Goal: Navigation & Orientation: Find specific page/section

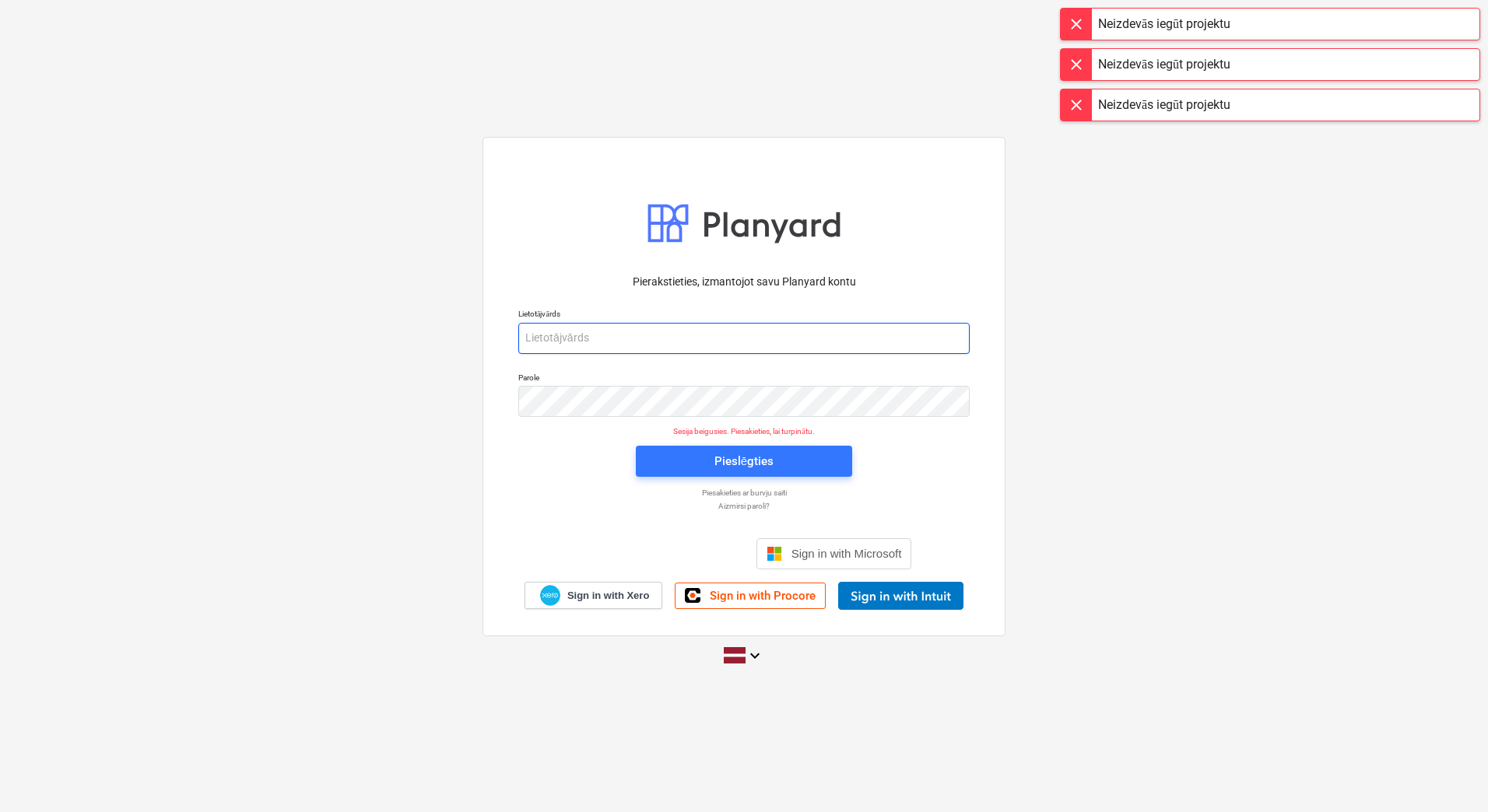
click at [594, 325] on input "email" at bounding box center [744, 339] width 451 height 32
type input "[PERSON_NAME][EMAIL_ADDRESS][DOMAIN_NAME]"
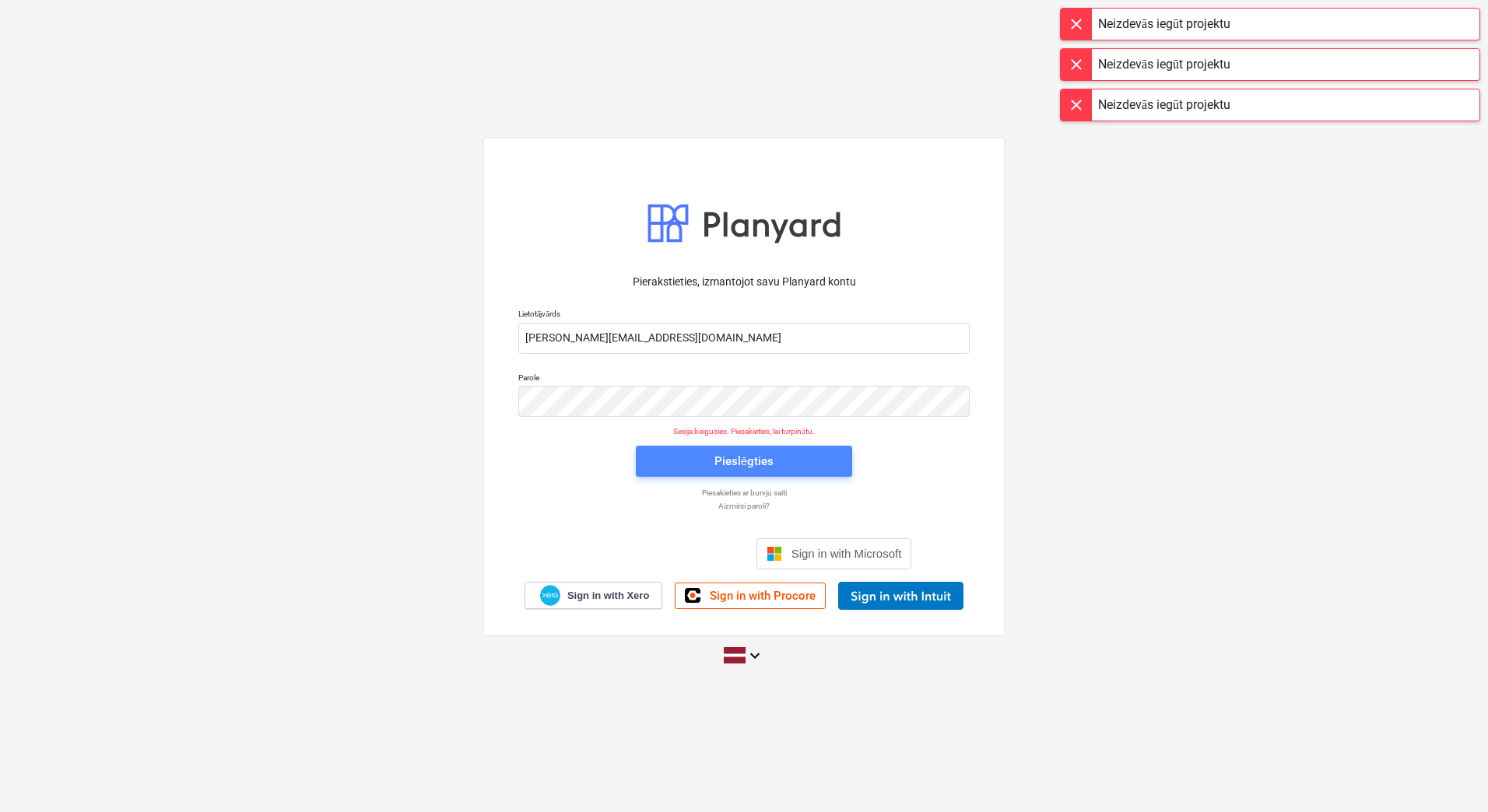
click at [763, 465] on div "Pieslēgties" at bounding box center [744, 462] width 59 height 20
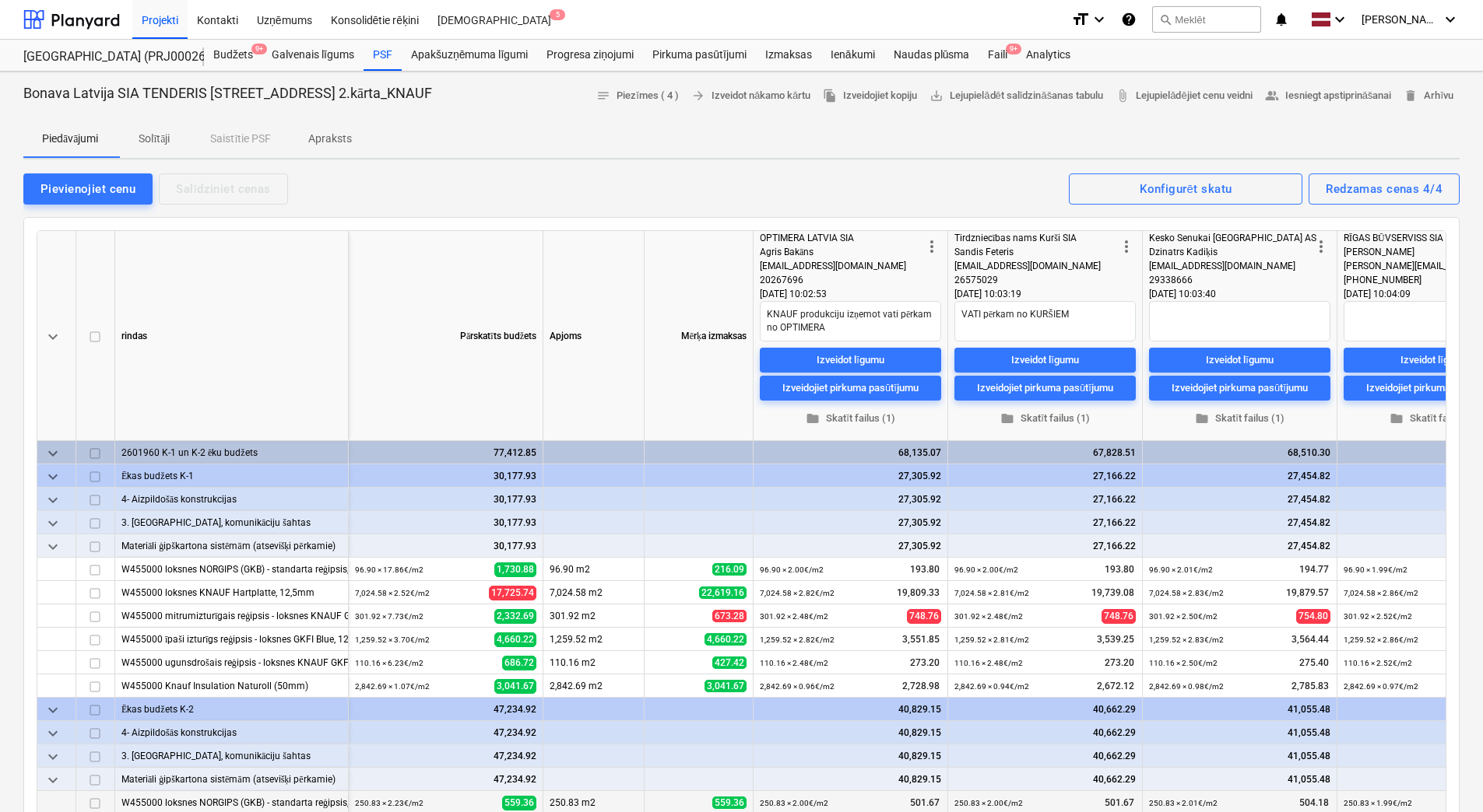
type textarea "x"
click at [88, 25] on div at bounding box center [72, 19] width 96 height 39
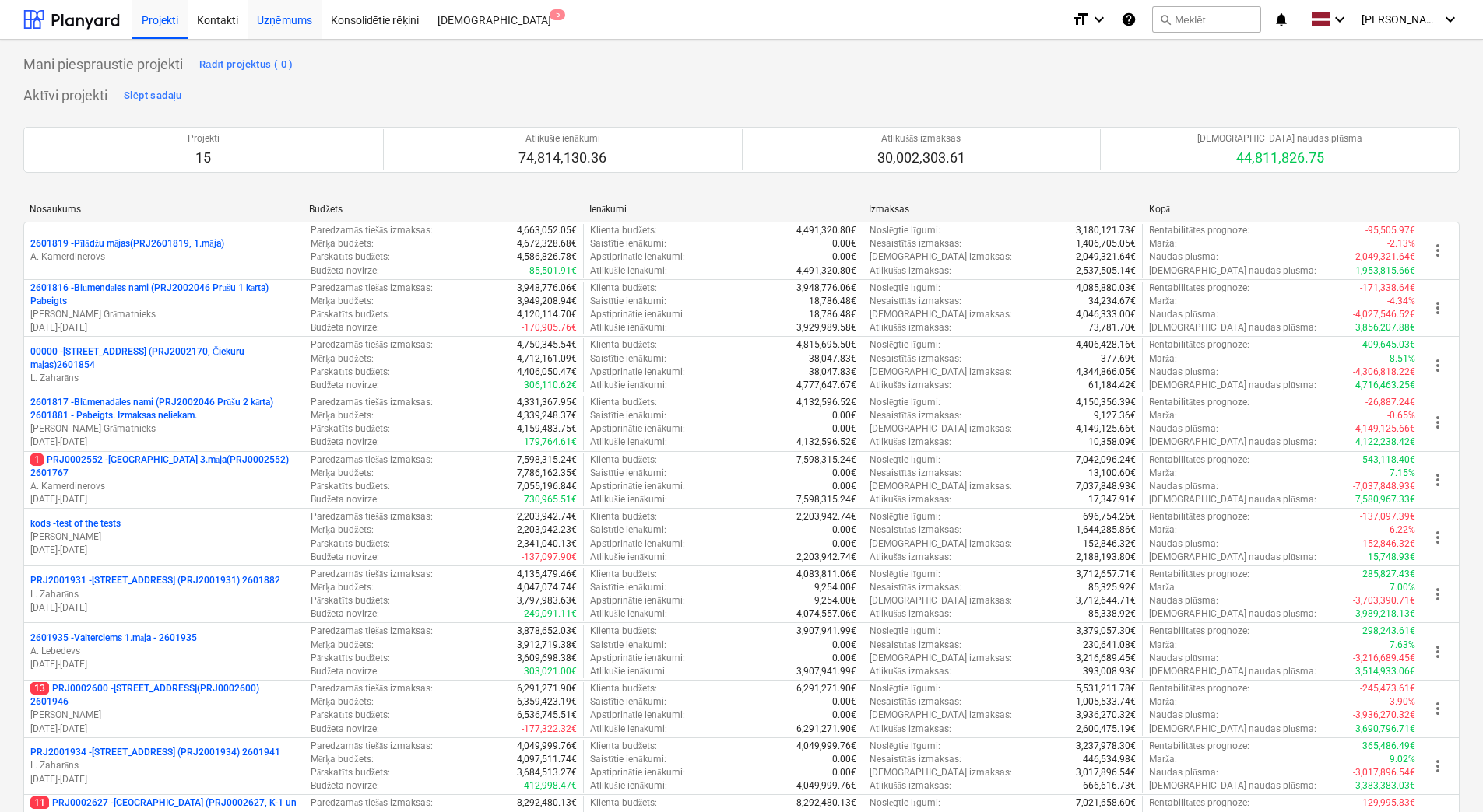
click at [277, 17] on div "Uzņēmums" at bounding box center [284, 19] width 74 height 39
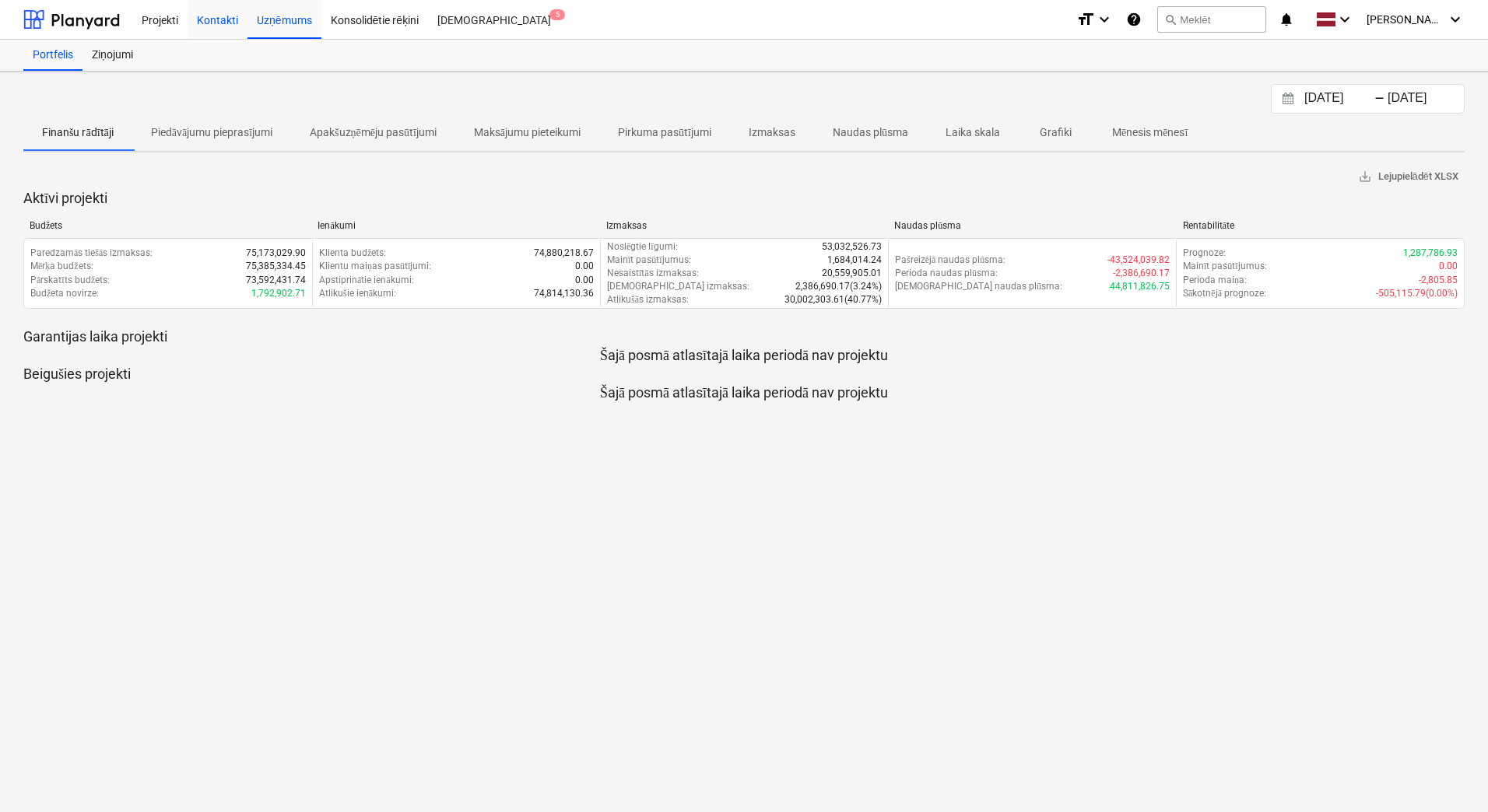
click at [216, 20] on div "Kontakti" at bounding box center [217, 19] width 60 height 39
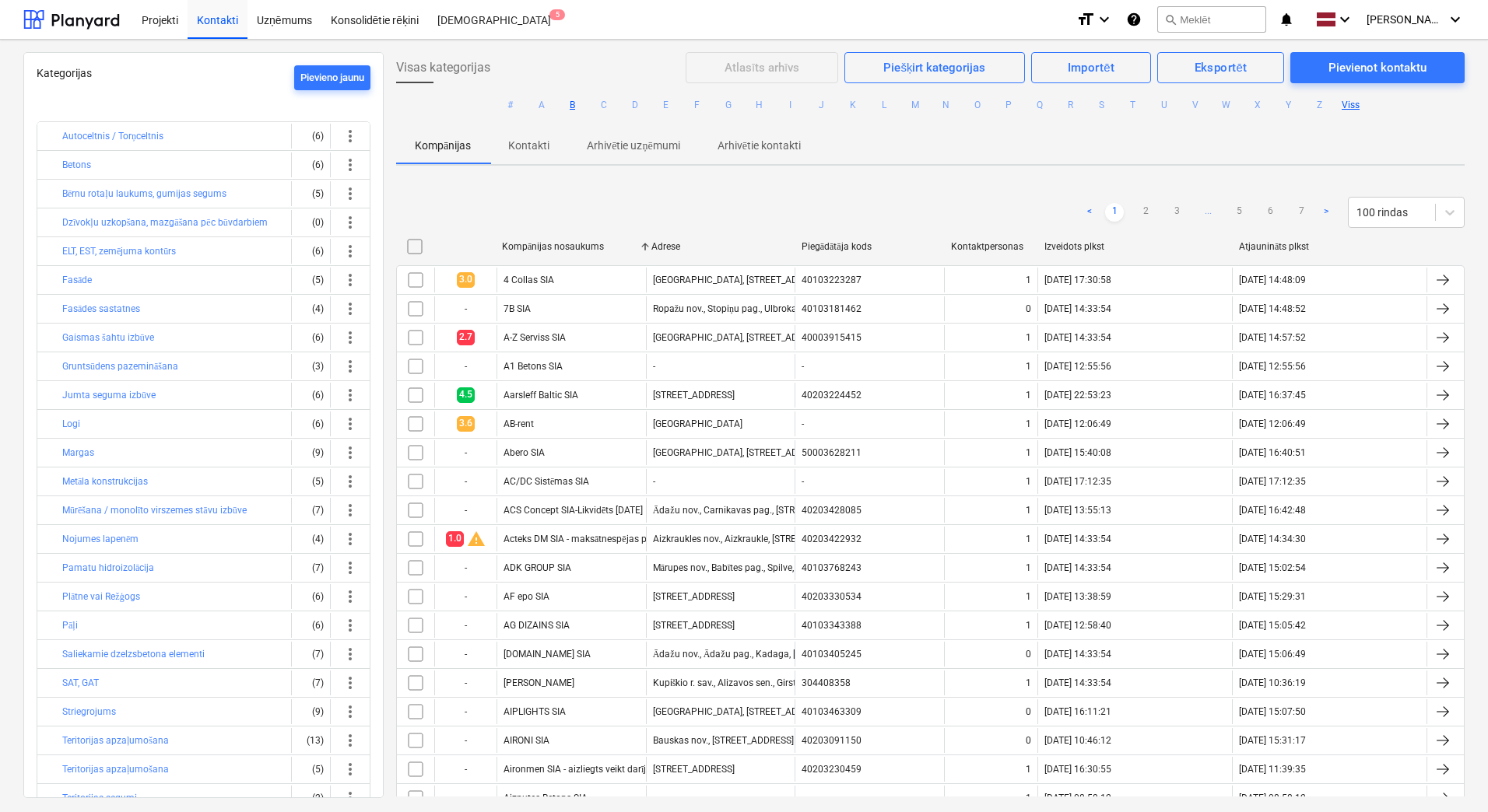
click at [567, 105] on button "B" at bounding box center [573, 105] width 19 height 19
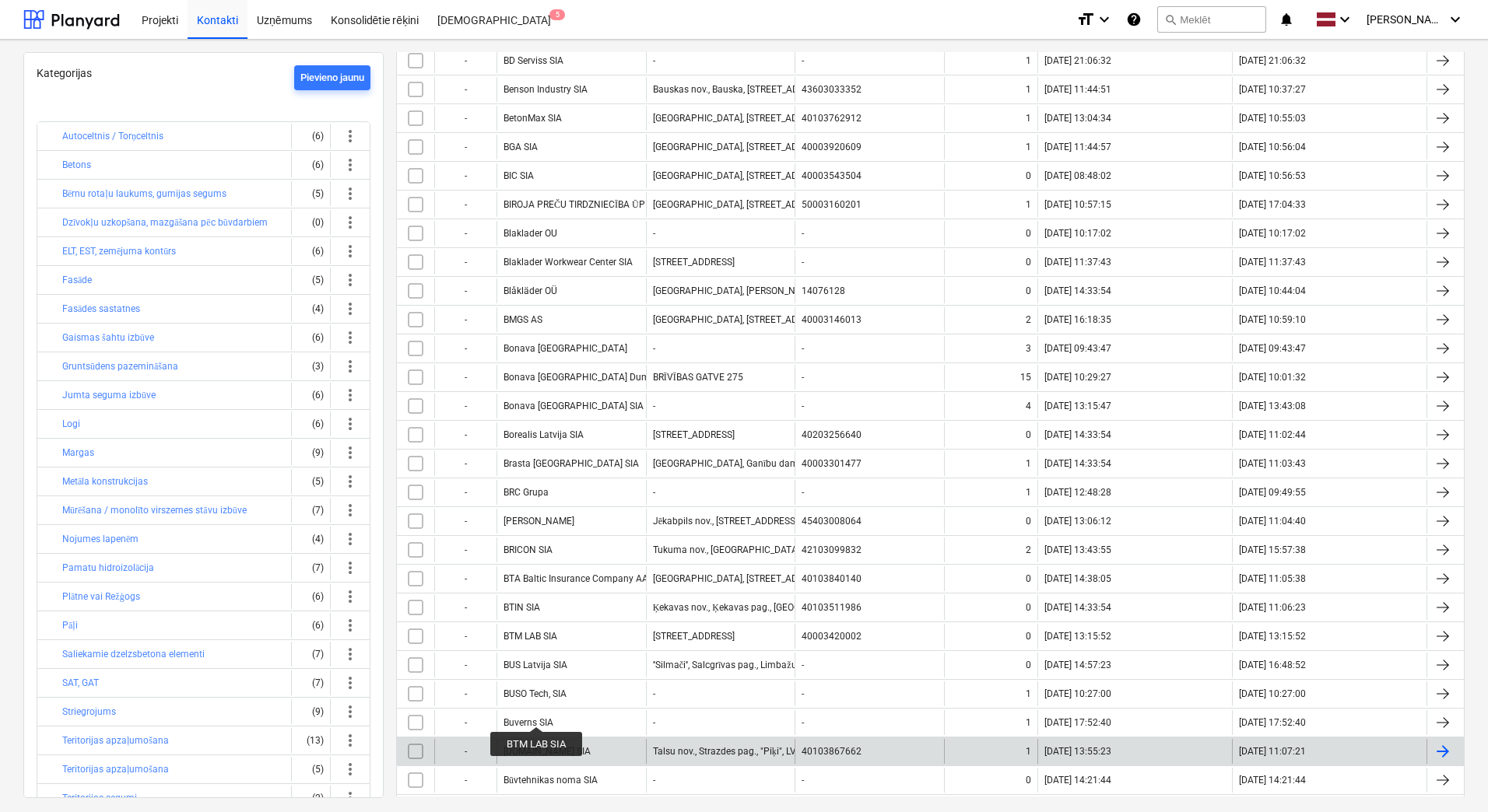
scroll to position [740, 0]
